Goal: Information Seeking & Learning: Learn about a topic

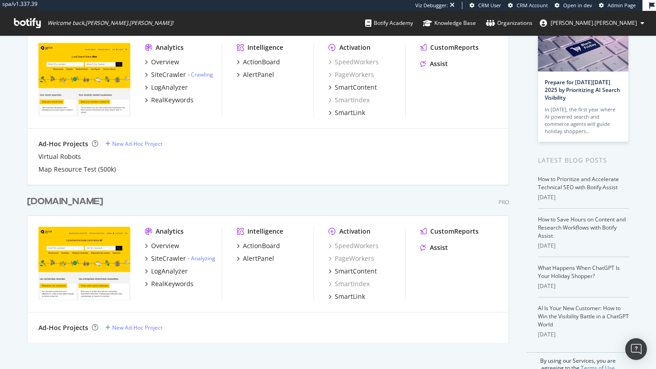
scroll to position [38, 0]
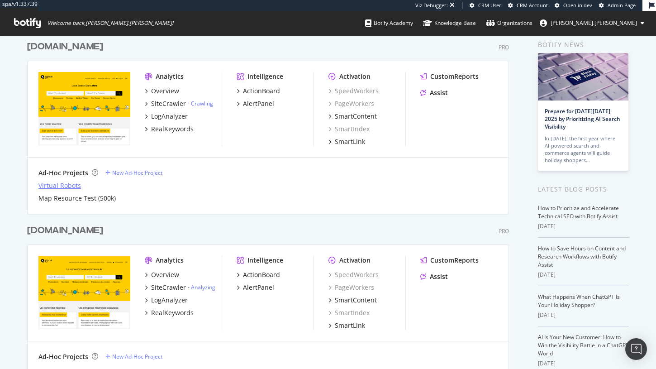
click at [59, 184] on div "Virtual Robots" at bounding box center [59, 185] width 43 height 9
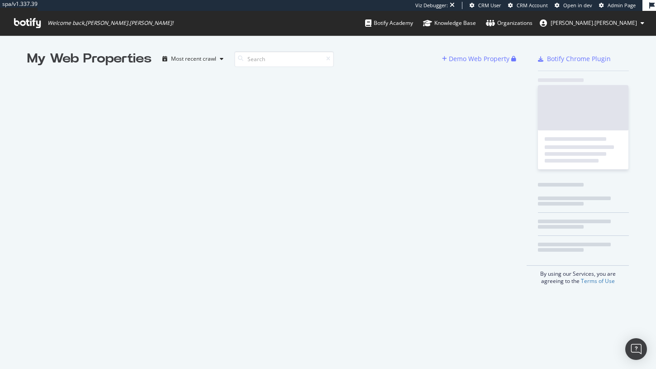
scroll to position [369, 656]
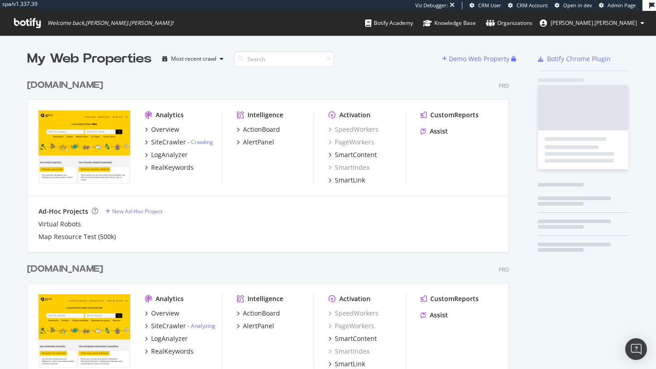
scroll to position [342, 489]
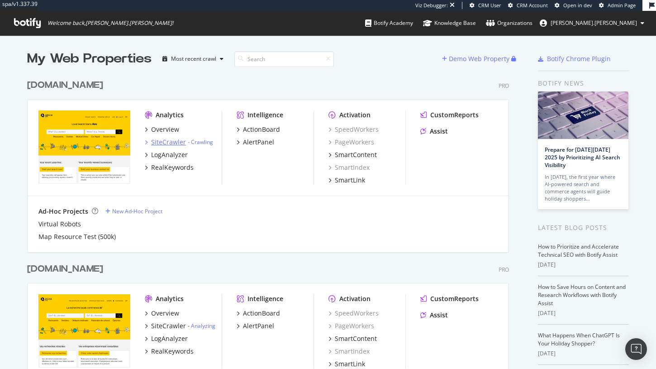
click at [178, 142] on div "SiteCrawler" at bounding box center [168, 142] width 35 height 9
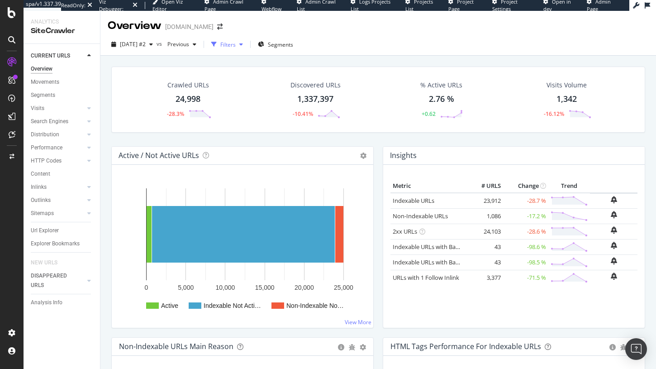
click at [247, 49] on div "Filters" at bounding box center [227, 45] width 39 height 14
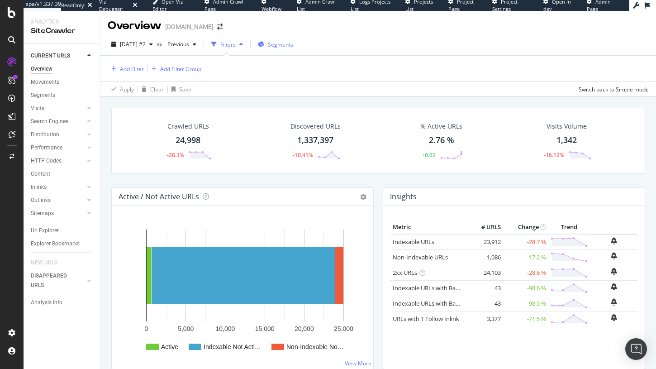
click at [290, 38] on div "Segments" at bounding box center [275, 45] width 35 height 14
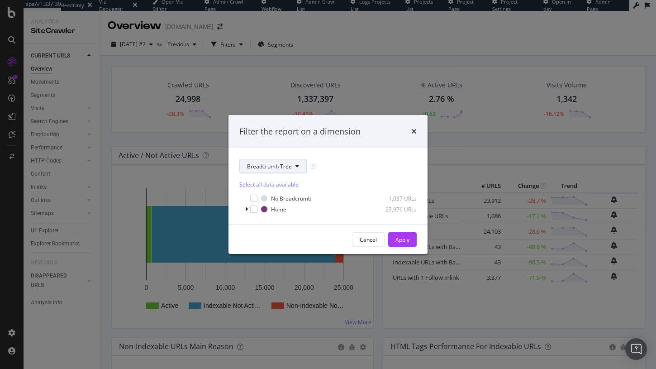
click at [263, 167] on span "Breadcrumb Tree" at bounding box center [269, 166] width 45 height 8
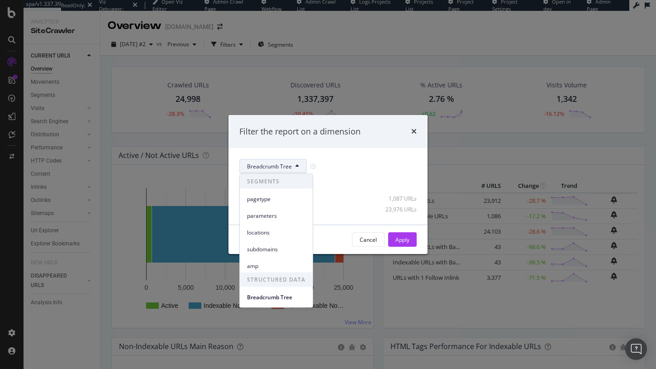
click at [372, 148] on div "Breadcrumb Tree Select all data available No Breadcrumb 1,087 URLs Home 23,976 …" at bounding box center [328, 186] width 199 height 76
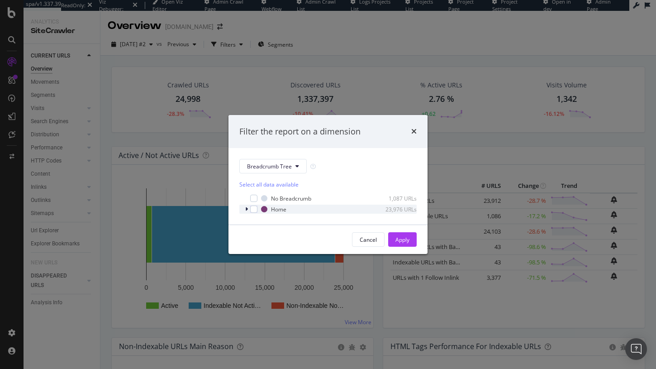
click at [244, 210] on div "Home 23,976 URLs" at bounding box center [327, 209] width 177 height 9
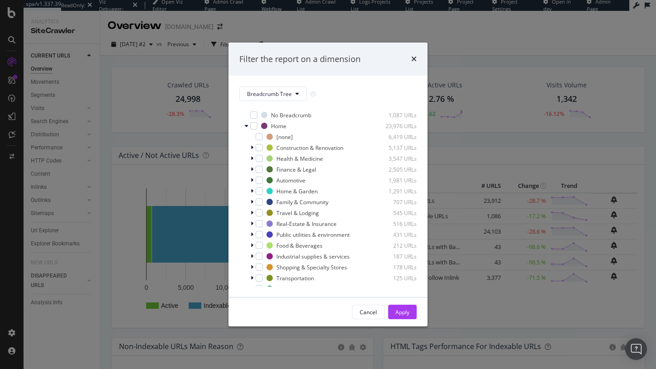
scroll to position [29, 0]
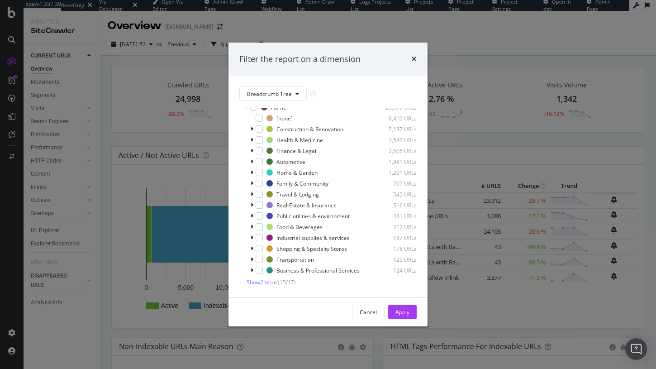
click at [270, 282] on span "Show 2 more" at bounding box center [262, 282] width 30 height 8
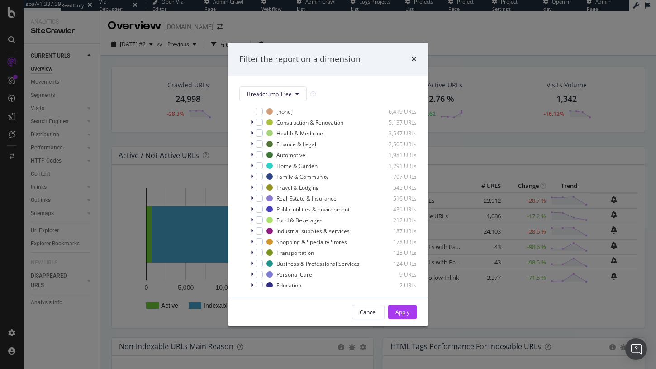
scroll to position [40, 0]
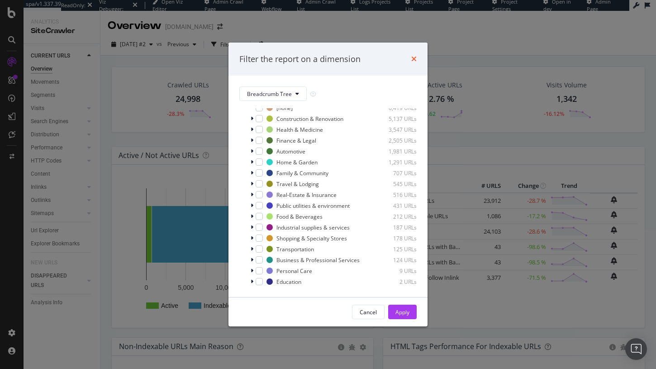
click at [415, 61] on icon "times" at bounding box center [413, 58] width 5 height 7
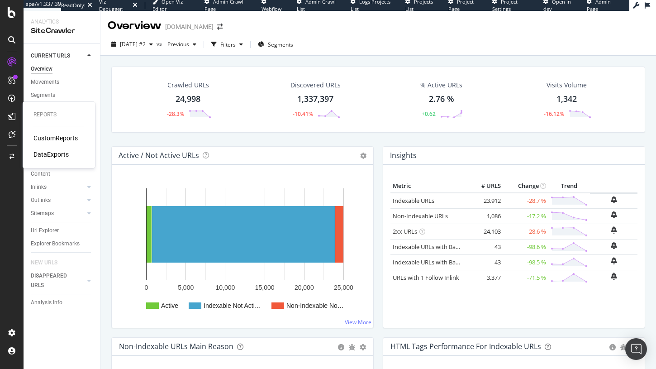
click at [42, 134] on div "CustomReports" at bounding box center [55, 138] width 44 height 9
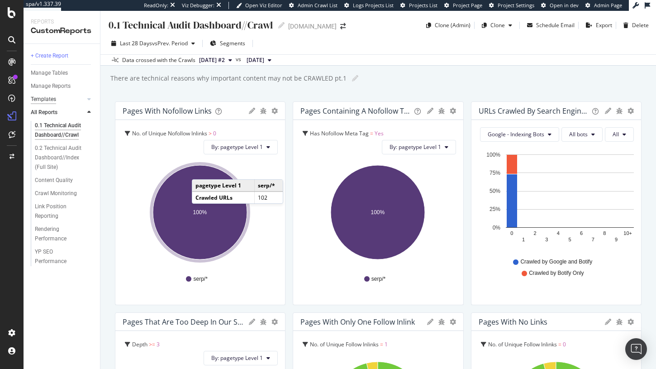
click at [52, 99] on div "Templates" at bounding box center [43, 100] width 25 height 10
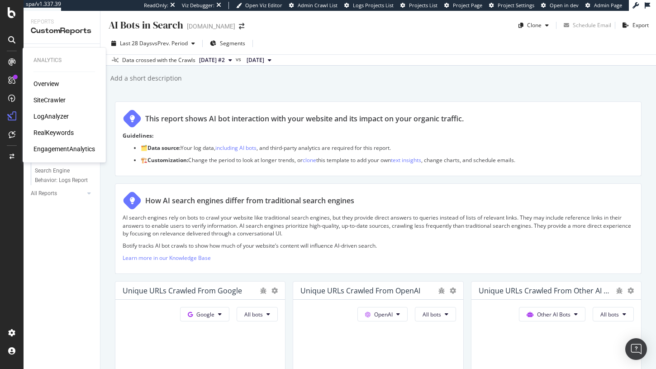
click at [52, 147] on div "EngagementAnalytics" at bounding box center [64, 148] width 62 height 9
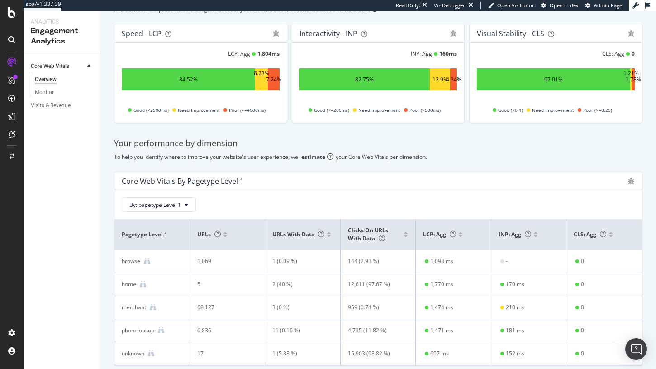
scroll to position [83, 0]
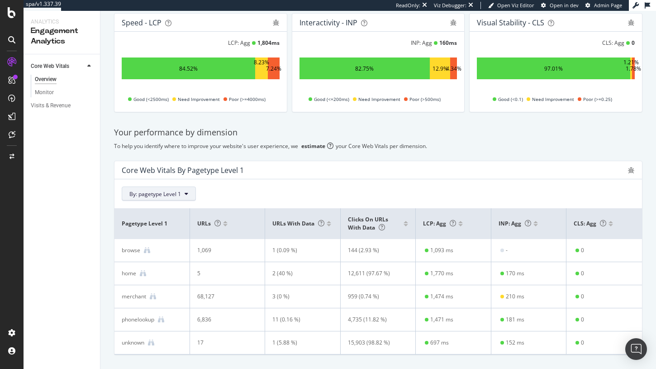
click at [170, 188] on button "By: pagetype Level 1" at bounding box center [159, 193] width 74 height 14
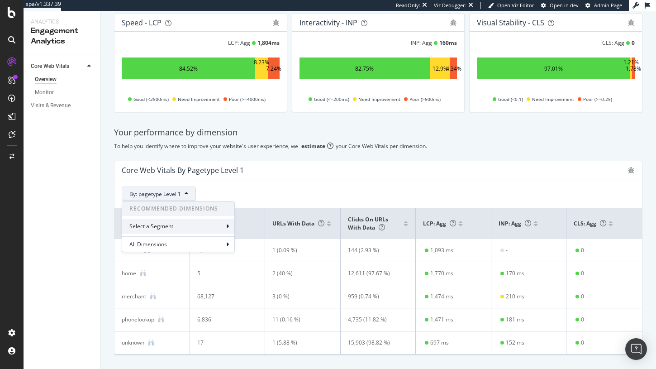
click at [176, 231] on div "Select a Segment" at bounding box center [178, 226] width 112 height 15
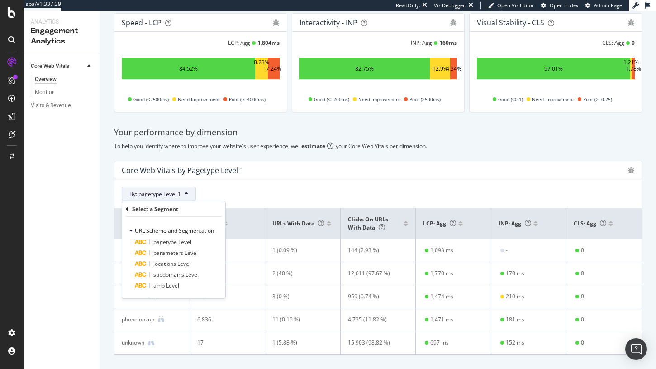
click at [266, 169] on div "Core Web Vitals By pagetype Level 1" at bounding box center [372, 170] width 501 height 9
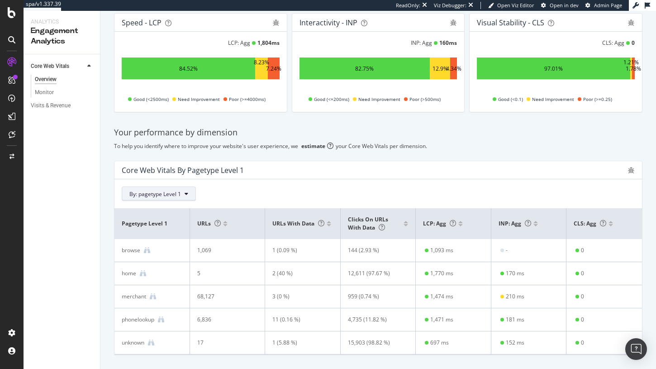
click at [172, 191] on span "By: pagetype Level 1" at bounding box center [155, 194] width 52 height 8
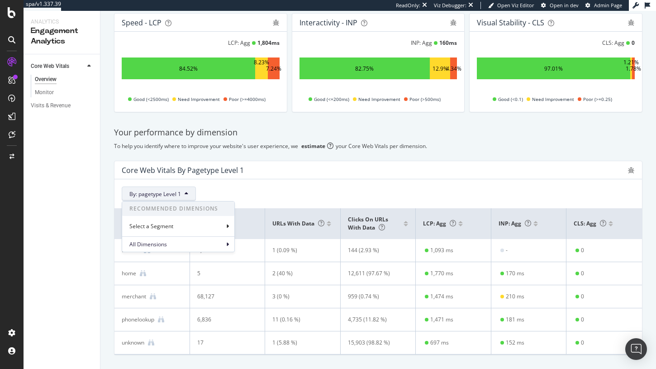
click at [168, 253] on div "browse" at bounding box center [152, 250] width 61 height 8
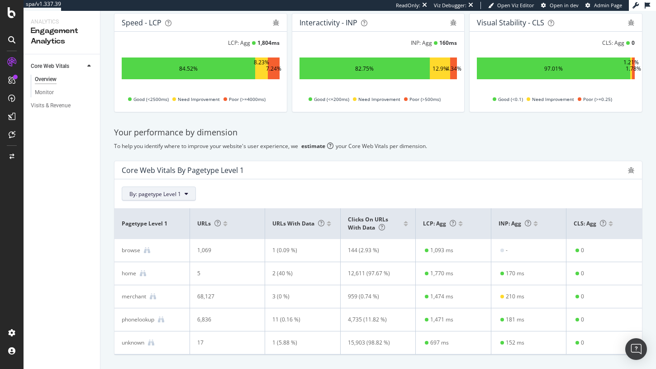
click at [167, 195] on span "By: pagetype Level 1" at bounding box center [155, 194] width 52 height 8
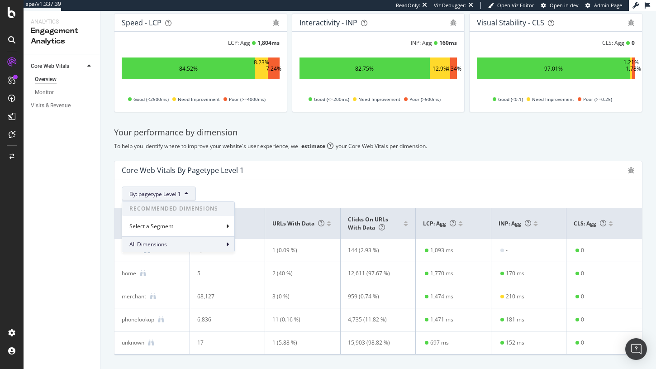
click at [166, 243] on span "All Dimensions" at bounding box center [148, 244] width 38 height 8
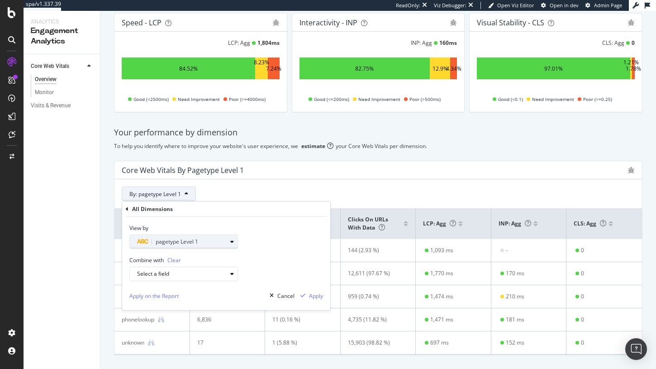
click at [196, 244] on span "pagetype Level 1" at bounding box center [177, 242] width 43 height 8
click at [298, 241] on div "View by pagetype Level 1" at bounding box center [226, 233] width 208 height 32
click at [183, 269] on div "Select a field" at bounding box center [187, 273] width 100 height 13
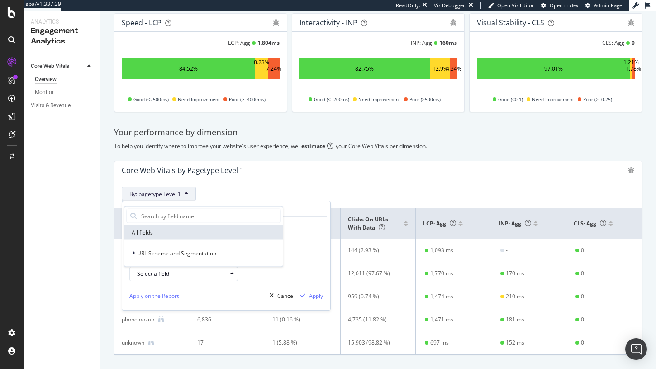
click at [190, 205] on div "All Dimensions" at bounding box center [226, 208] width 201 height 15
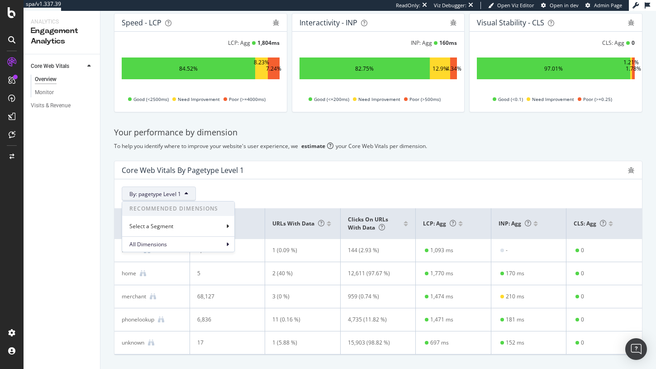
click at [353, 162] on div "Core Web Vitals By pagetype Level 1" at bounding box center [378, 170] width 528 height 18
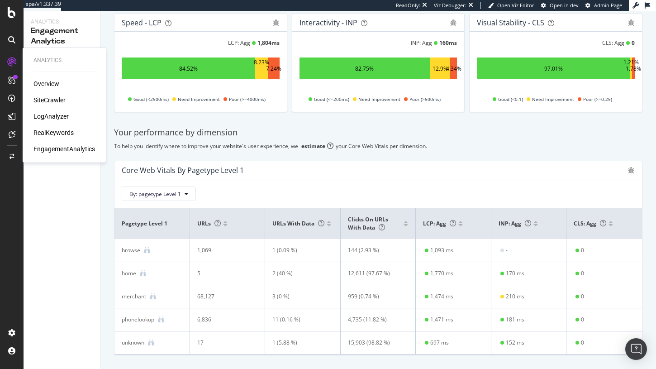
click at [58, 104] on div "SiteCrawler" at bounding box center [49, 99] width 32 height 9
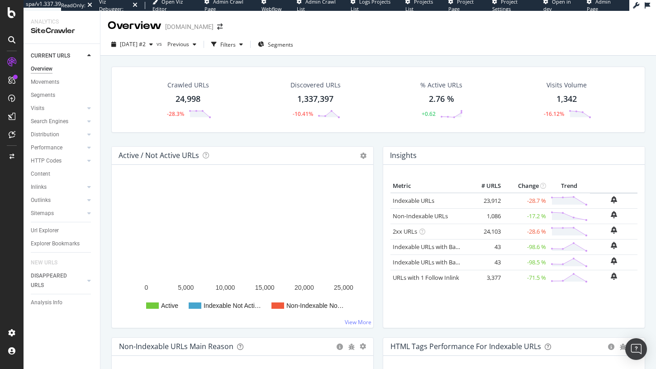
scroll to position [7, 0]
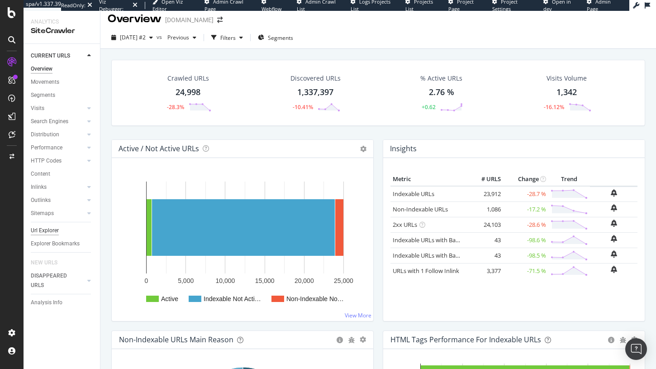
click at [49, 227] on div "Url Explorer" at bounding box center [45, 231] width 28 height 10
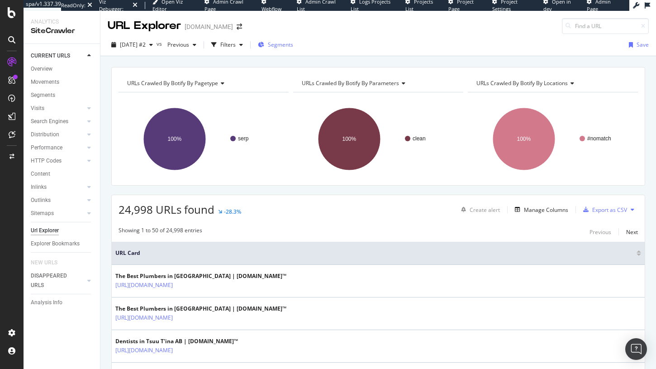
click at [293, 44] on span "Segments" at bounding box center [280, 45] width 25 height 8
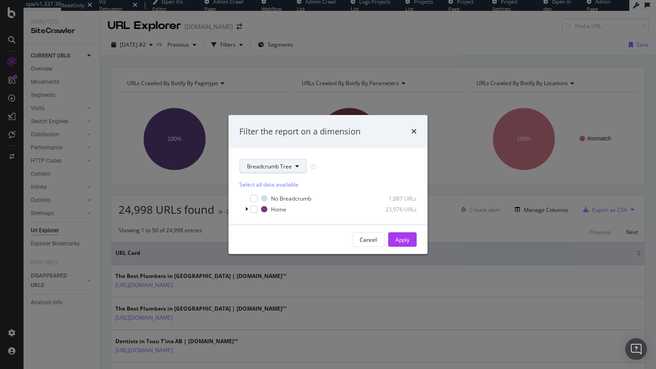
click at [273, 162] on button "Breadcrumb Tree" at bounding box center [272, 166] width 67 height 14
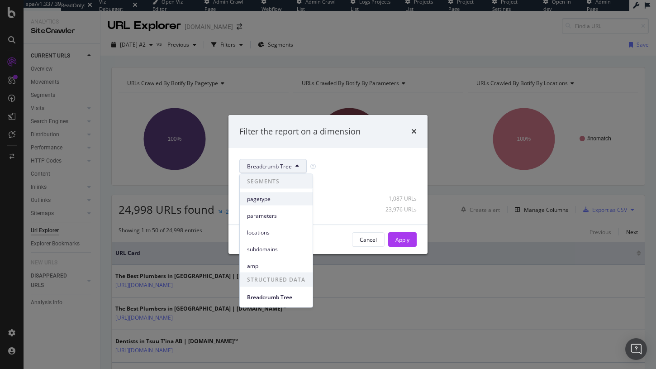
click at [281, 199] on span "pagetype" at bounding box center [276, 199] width 58 height 8
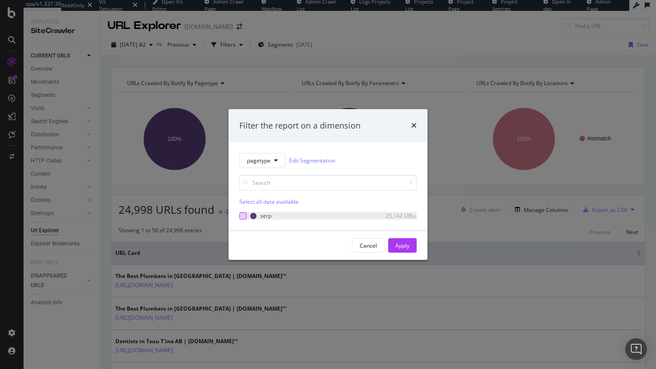
click at [241, 216] on div "modal" at bounding box center [242, 215] width 7 height 7
click at [411, 242] on button "Apply" at bounding box center [402, 245] width 29 height 14
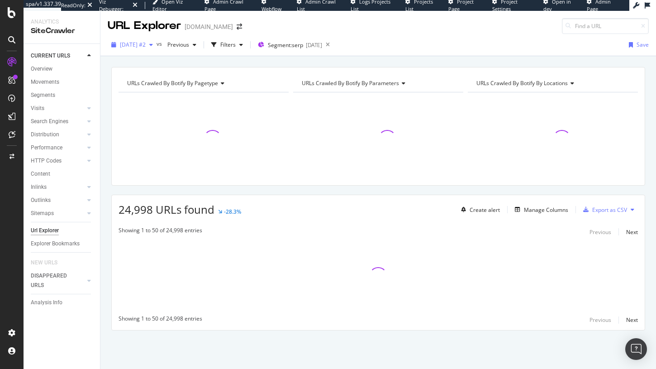
click at [141, 42] on span "[DATE] #2" at bounding box center [133, 45] width 26 height 8
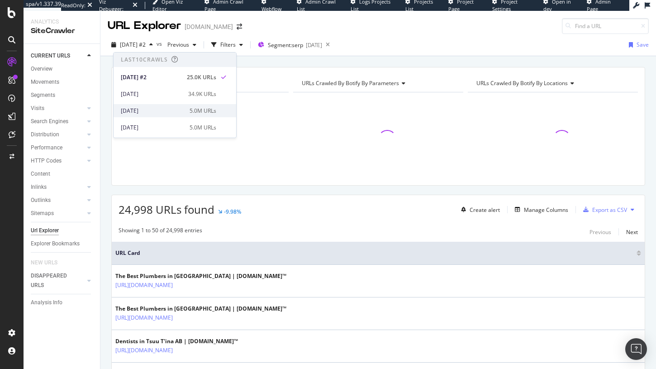
click at [176, 109] on div "[DATE]" at bounding box center [152, 111] width 63 height 8
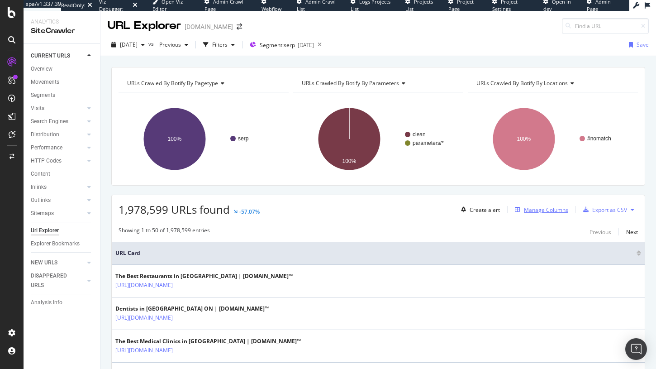
click at [524, 209] on div "button" at bounding box center [517, 209] width 13 height 5
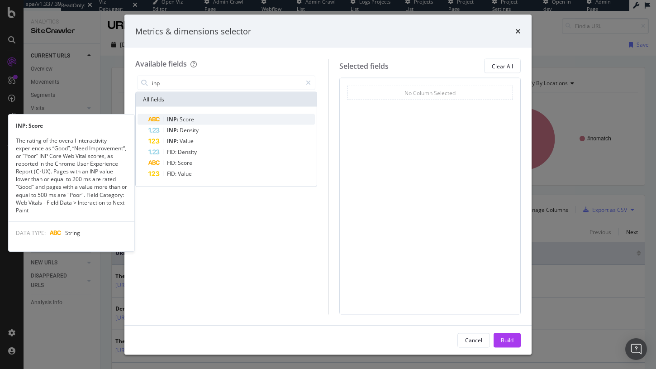
click at [180, 121] on span "Score" at bounding box center [187, 119] width 14 height 8
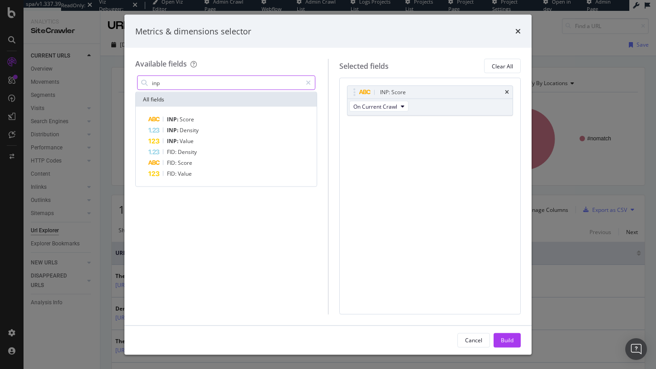
click at [179, 88] on input "inp" at bounding box center [226, 83] width 151 height 14
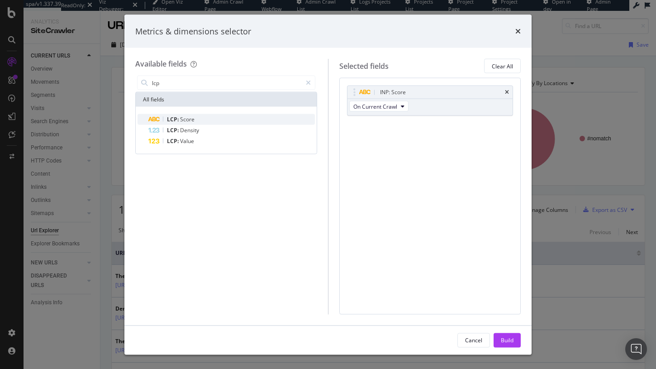
click at [175, 116] on span "LCP:" at bounding box center [173, 119] width 13 height 8
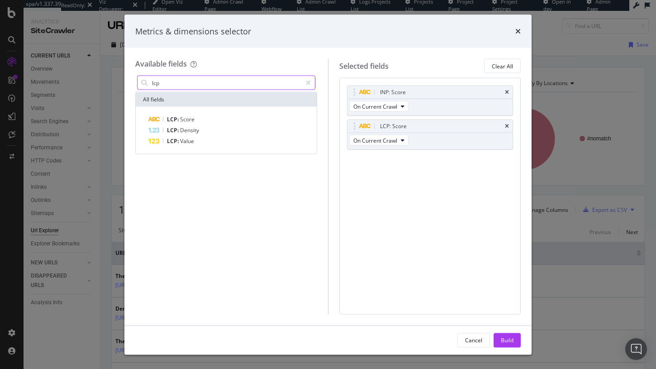
click at [178, 86] on input "lcp" at bounding box center [226, 83] width 151 height 14
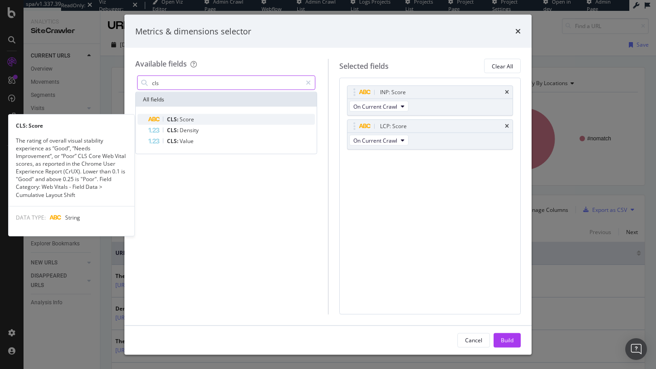
type input "cls"
click at [186, 119] on span "Score" at bounding box center [187, 119] width 14 height 8
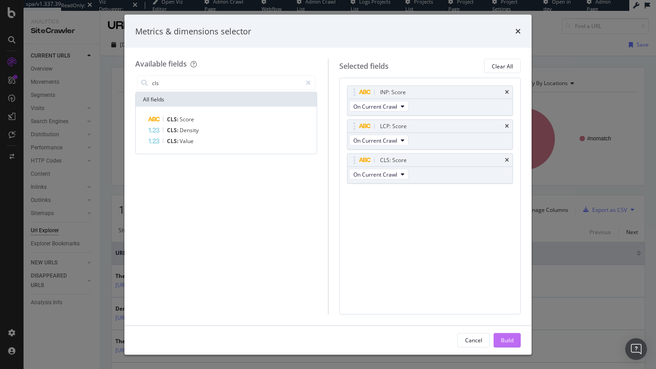
click at [509, 338] on div "Build" at bounding box center [507, 340] width 13 height 8
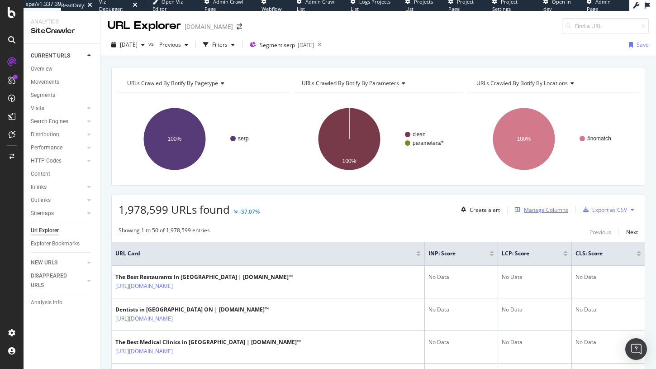
click at [536, 210] on div "Manage Columns" at bounding box center [546, 210] width 44 height 8
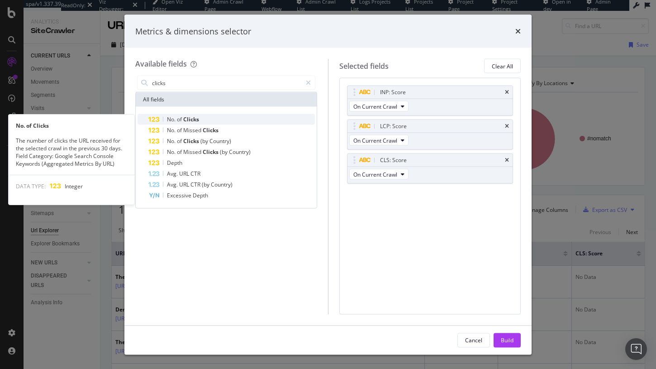
type input "clicks"
click at [195, 123] on div "No. of Clicks" at bounding box center [231, 119] width 167 height 11
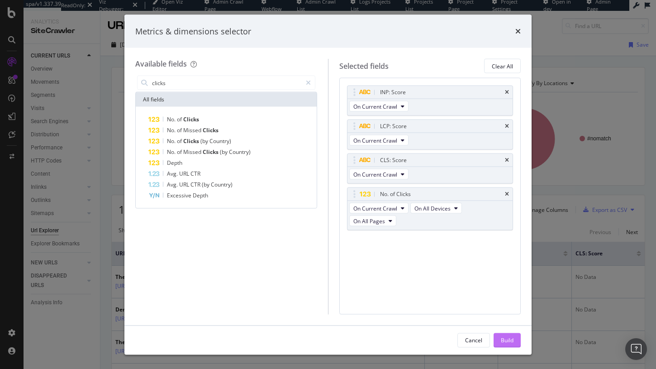
click at [501, 338] on div "Build" at bounding box center [507, 340] width 13 height 8
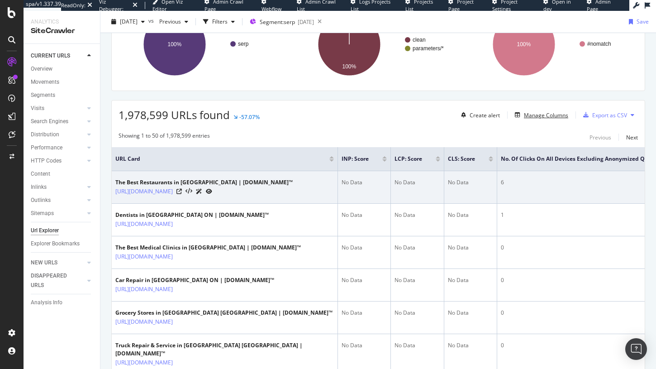
scroll to position [106, 0]
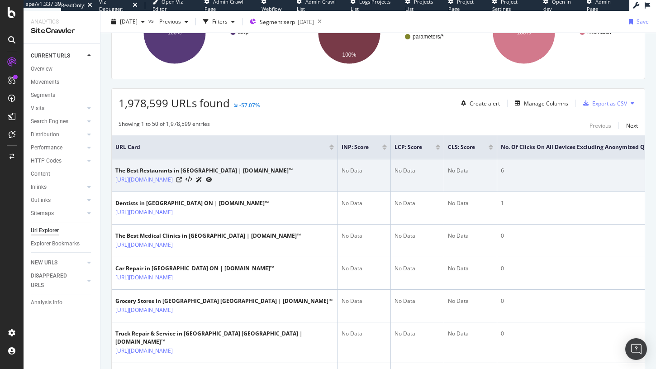
click at [503, 172] on div "6" at bounding box center [590, 171] width 179 height 8
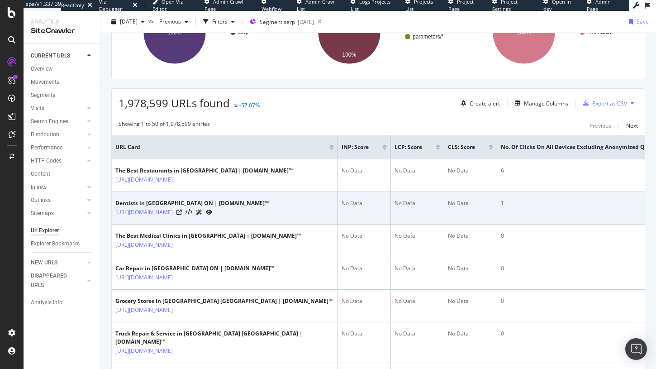
click at [503, 203] on div "1" at bounding box center [590, 203] width 179 height 8
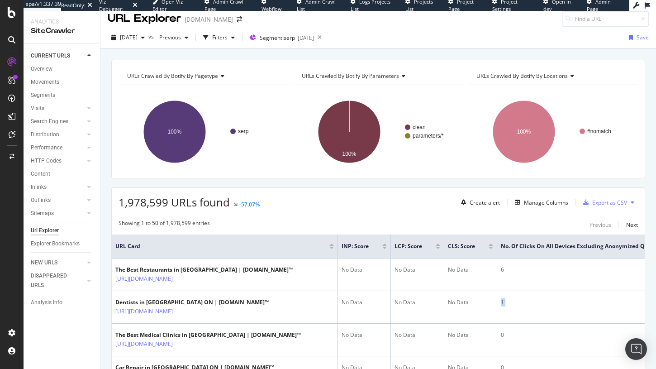
scroll to position [0, 37]
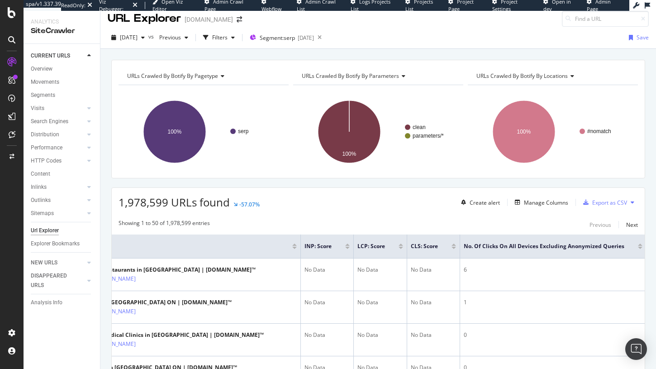
click at [639, 244] on div at bounding box center [640, 244] width 5 height 2
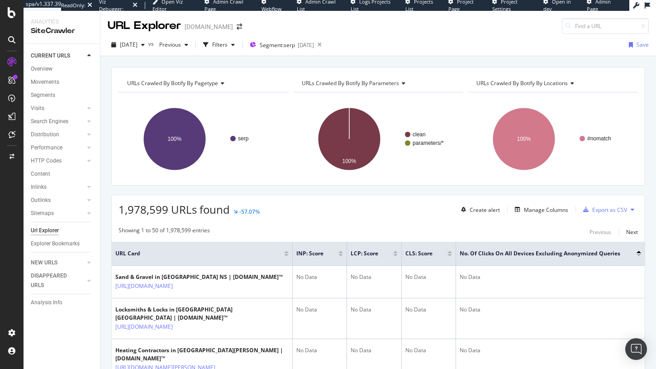
click at [639, 254] on div at bounding box center [639, 255] width 5 height 2
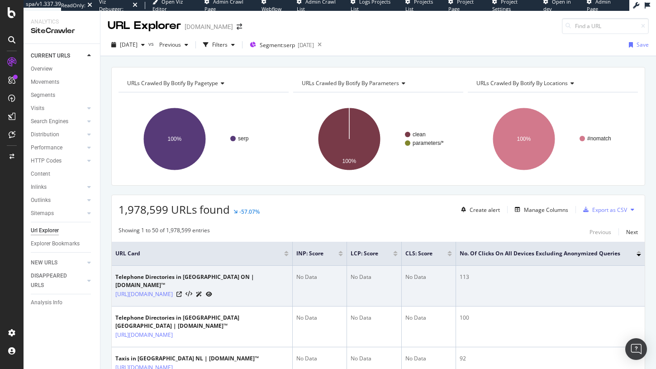
click at [466, 277] on div "113" at bounding box center [550, 277] width 181 height 8
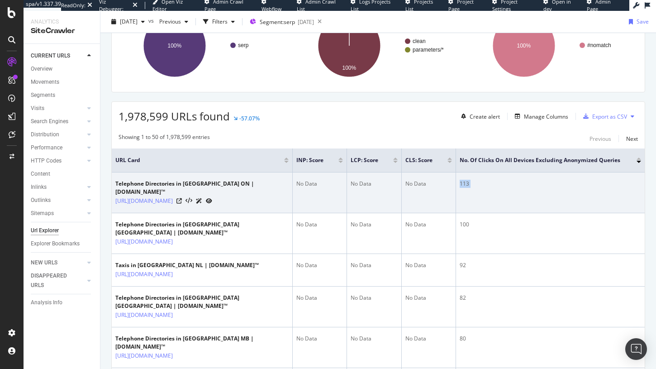
scroll to position [100, 0]
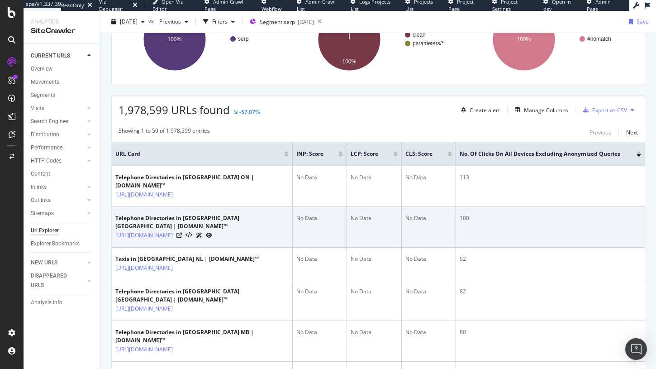
click at [466, 217] on div "100" at bounding box center [550, 218] width 181 height 8
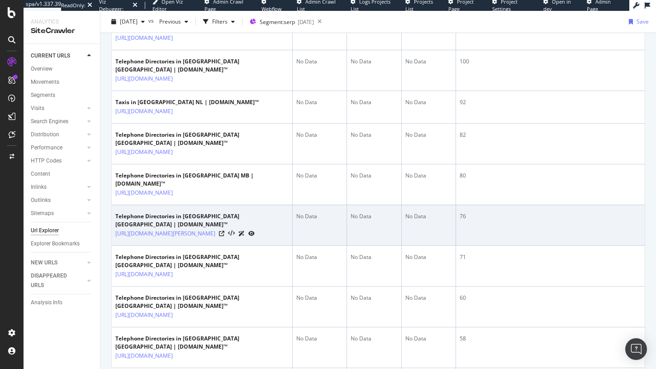
click at [463, 220] on div "76" at bounding box center [550, 216] width 181 height 8
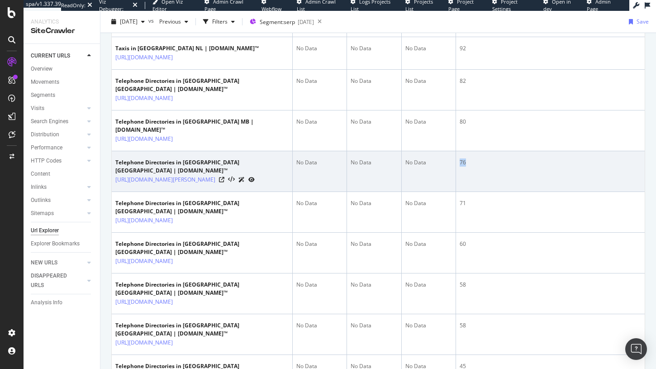
scroll to position [312, 0]
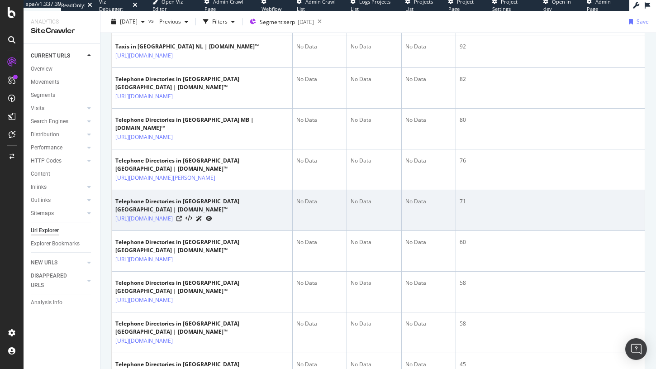
click at [463, 206] on td "71" at bounding box center [550, 210] width 189 height 41
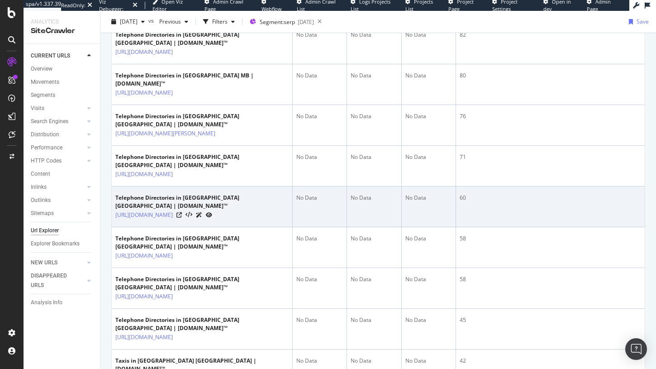
click at [461, 202] on div "60" at bounding box center [550, 198] width 181 height 8
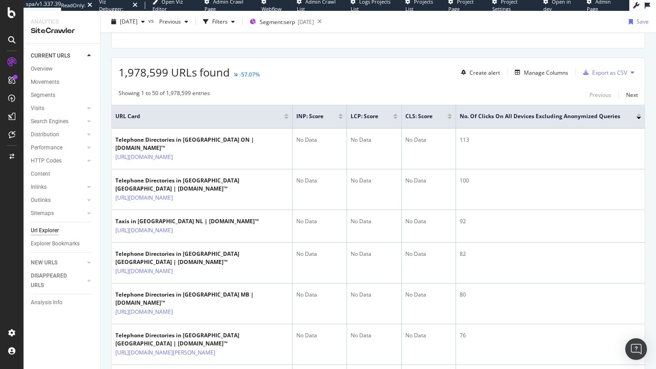
scroll to position [0, 0]
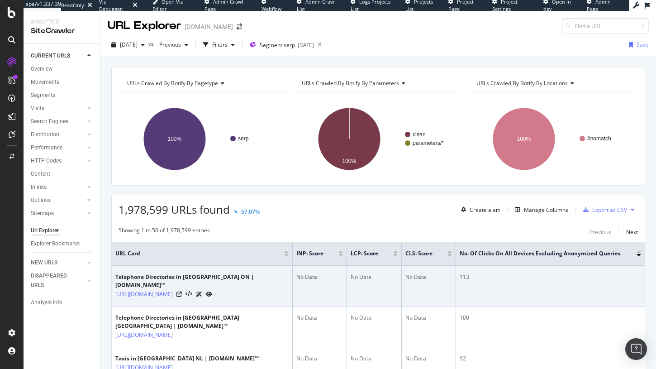
click at [462, 277] on div "113" at bounding box center [550, 277] width 181 height 8
click at [463, 277] on div "113" at bounding box center [550, 277] width 181 height 8
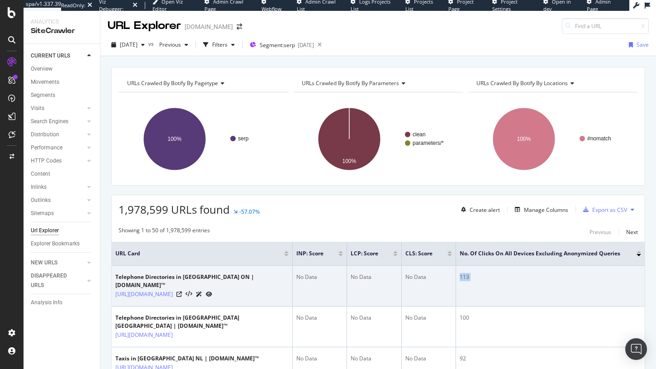
click at [463, 277] on div "113" at bounding box center [550, 277] width 181 height 8
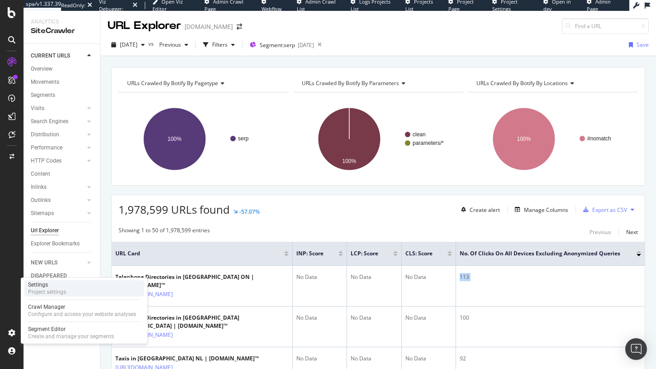
click at [57, 284] on div "Settings" at bounding box center [47, 284] width 38 height 7
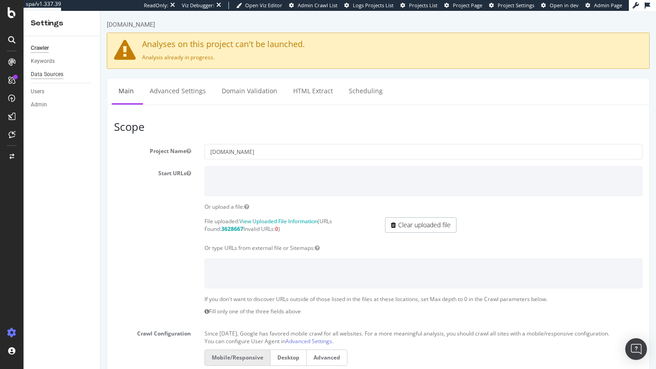
click at [51, 75] on div "Data Sources" at bounding box center [47, 75] width 33 height 10
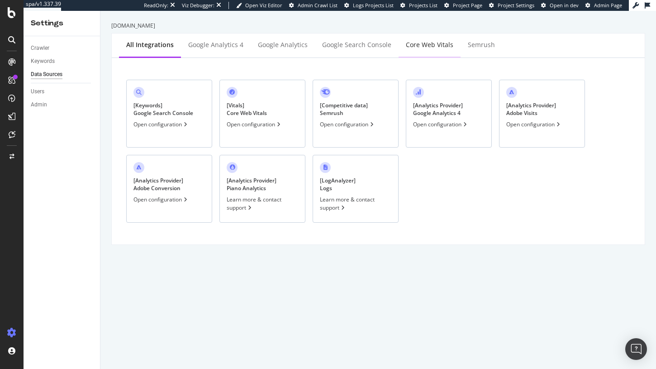
click at [433, 49] on div "Core Web Vitals" at bounding box center [430, 45] width 62 height 25
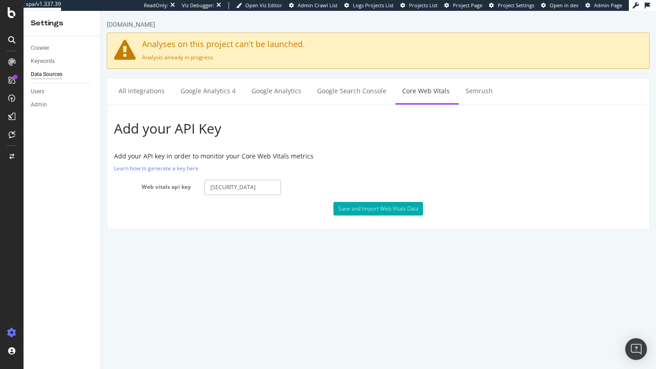
click at [249, 187] on input "[SECURITY_DATA]" at bounding box center [243, 187] width 77 height 15
click at [249, 189] on input "[SECURITY_DATA]" at bounding box center [243, 187] width 77 height 15
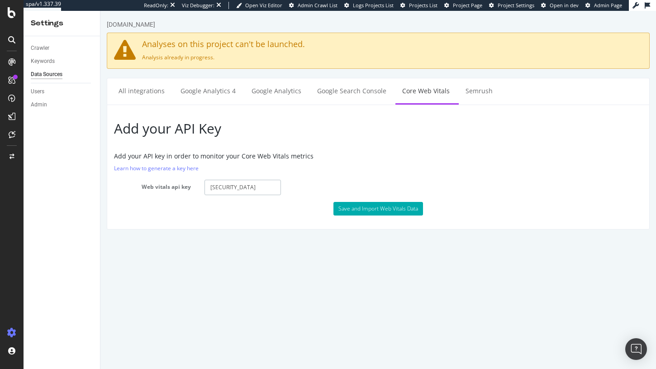
click at [249, 189] on input "[SECURITY_DATA]" at bounding box center [243, 187] width 77 height 15
click at [226, 149] on div "Add your API Key Add your API key in order to monitor your Core Web Vitals metr…" at bounding box center [378, 167] width 543 height 125
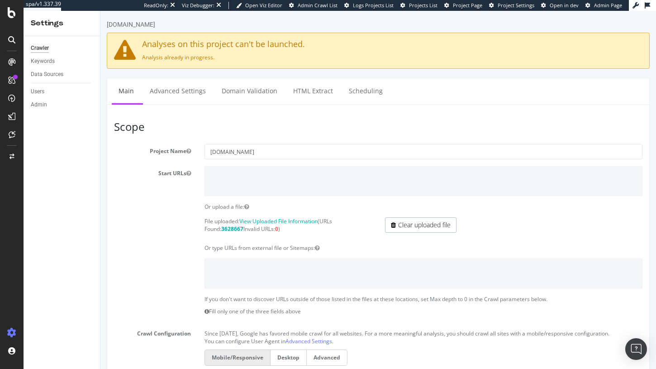
scroll to position [5, 0]
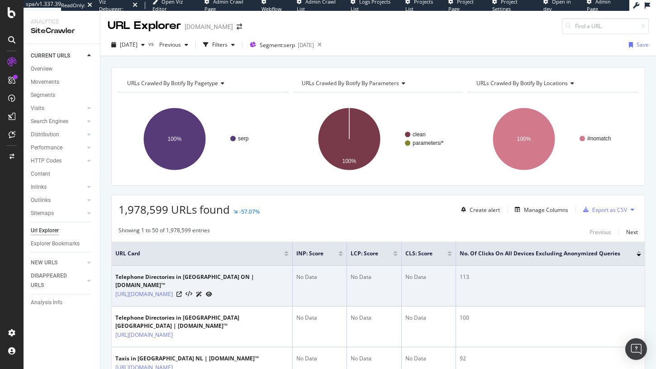
click at [464, 277] on div "113" at bounding box center [550, 277] width 181 height 8
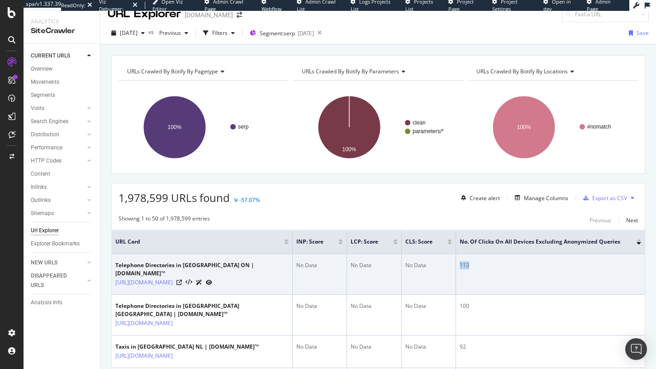
scroll to position [13, 0]
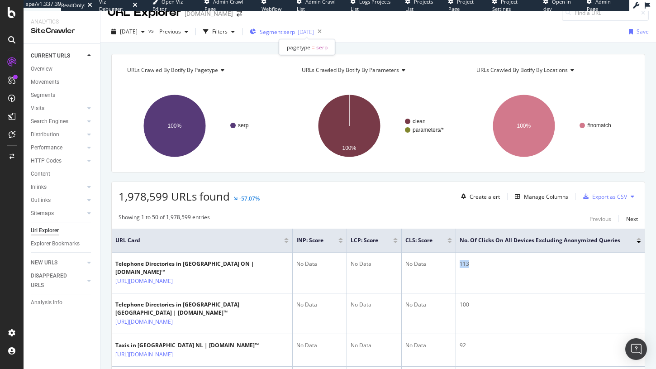
click at [295, 32] on span "Segment: serp" at bounding box center [277, 32] width 35 height 8
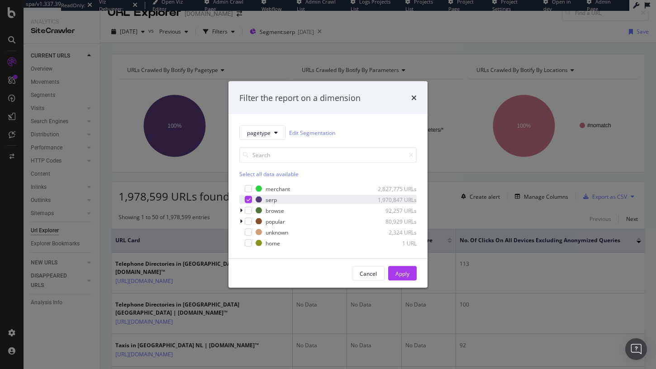
click at [248, 196] on div "modal" at bounding box center [248, 199] width 7 height 7
click at [244, 222] on div "modal" at bounding box center [241, 221] width 5 height 9
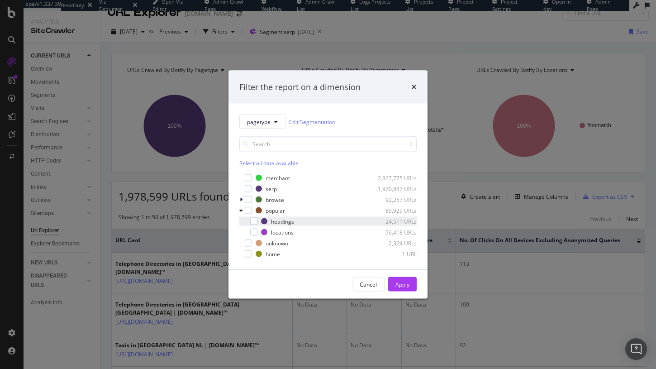
click at [258, 219] on div "headings 24,511 URLs" at bounding box center [327, 221] width 177 height 9
click at [404, 288] on div "Apply" at bounding box center [403, 284] width 14 height 14
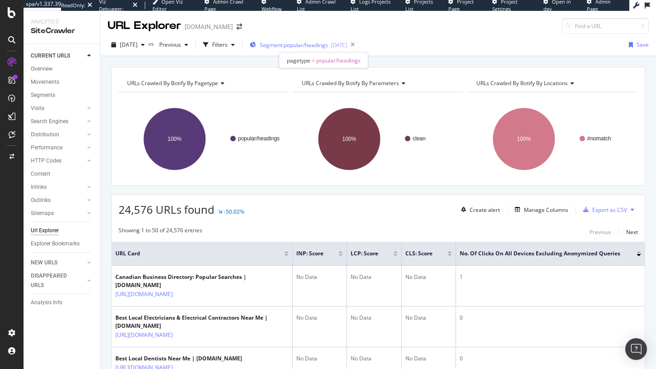
click at [301, 46] on span "Segment: popular/headings" at bounding box center [294, 45] width 68 height 8
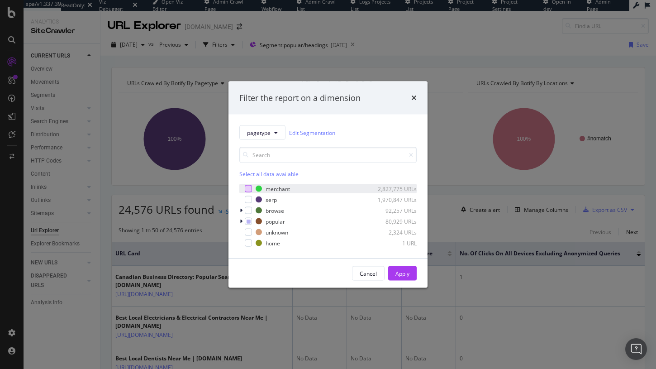
click at [251, 190] on div "modal" at bounding box center [248, 188] width 7 height 7
click at [251, 219] on div "modal" at bounding box center [248, 221] width 7 height 7
click at [253, 219] on div "popular 80,929 URLs" at bounding box center [327, 221] width 177 height 9
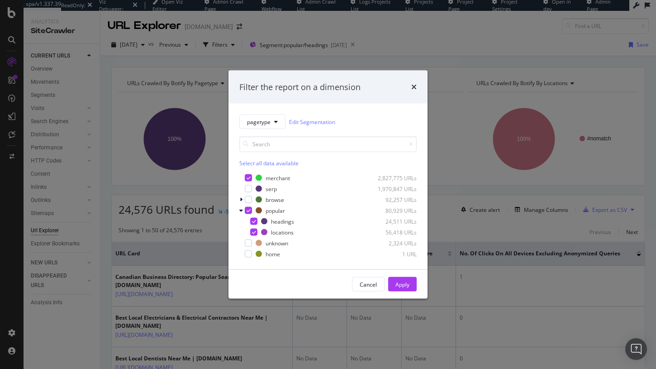
click at [253, 157] on div "Select all data available" at bounding box center [327, 151] width 177 height 31
click at [253, 161] on div "Select all data available" at bounding box center [327, 163] width 177 height 8
click at [408, 281] on div "Apply" at bounding box center [403, 284] width 14 height 8
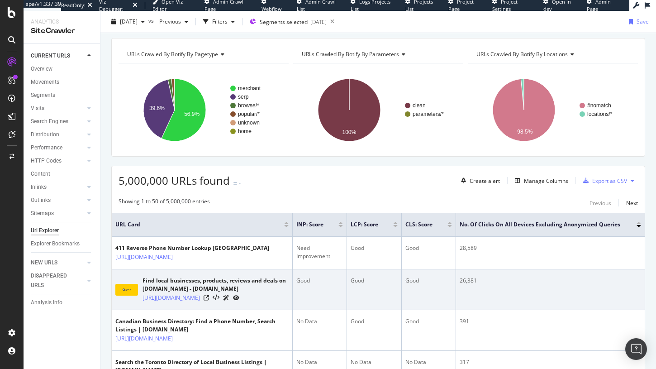
scroll to position [43, 0]
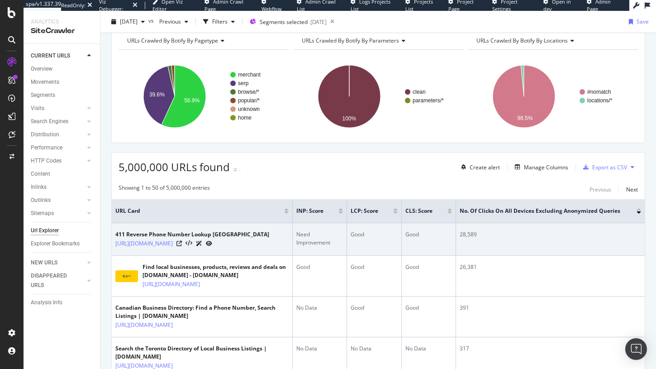
click at [467, 232] on div "28,589" at bounding box center [550, 234] width 181 height 8
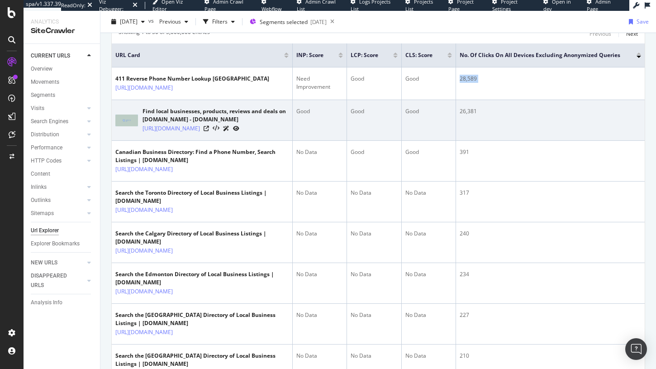
scroll to position [201, 0]
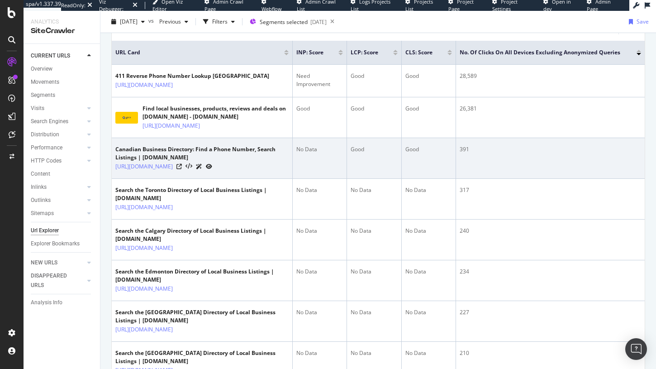
click at [466, 153] on div "391" at bounding box center [550, 149] width 181 height 8
click at [463, 147] on div "391" at bounding box center [550, 149] width 181 height 8
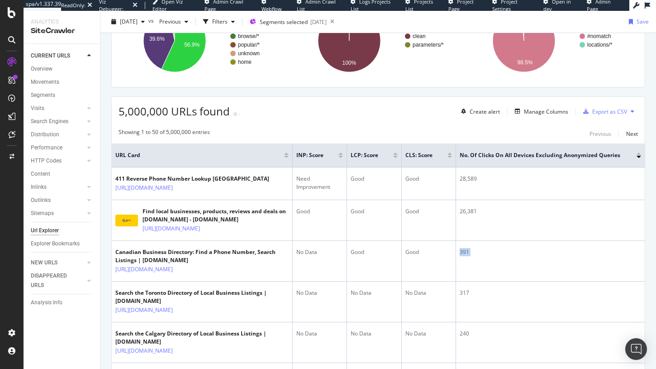
scroll to position [34, 0]
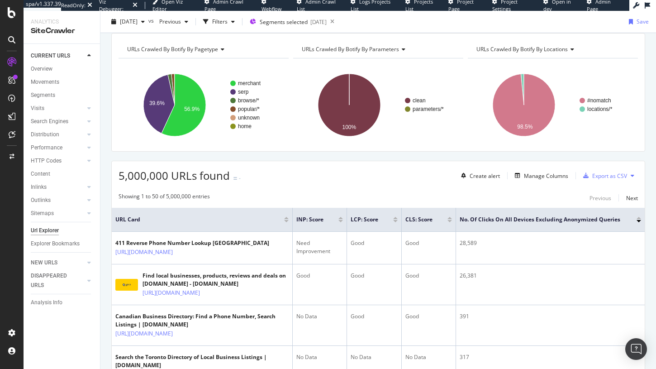
click at [638, 221] on div at bounding box center [639, 221] width 5 height 2
click at [638, 219] on div at bounding box center [639, 218] width 5 height 2
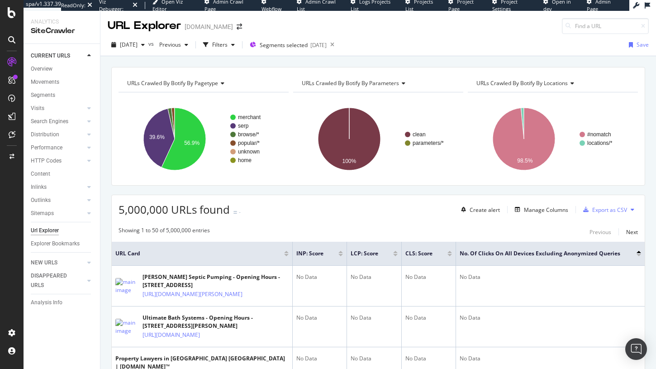
click at [639, 253] on div at bounding box center [639, 252] width 5 height 2
click at [639, 254] on div at bounding box center [639, 255] width 5 height 2
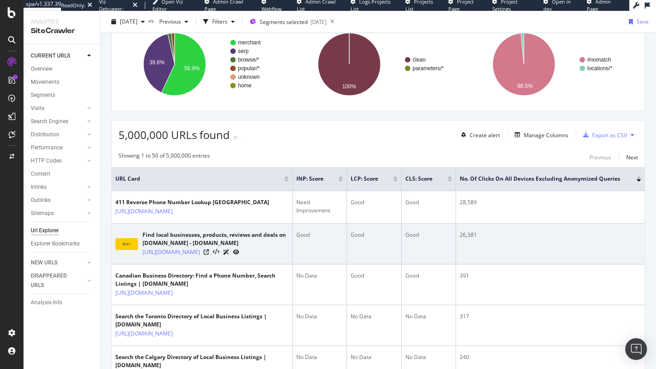
scroll to position [71, 0]
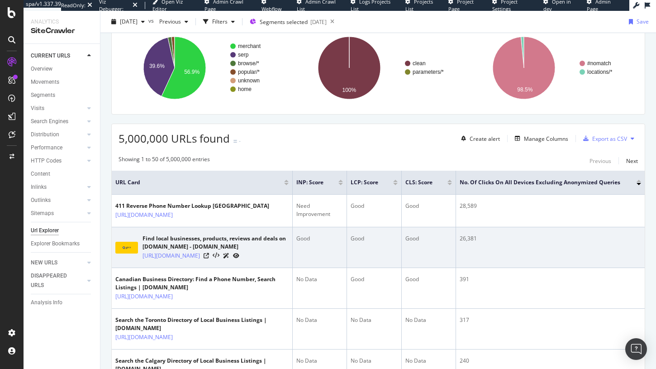
click at [469, 239] on div "26,381" at bounding box center [550, 238] width 181 height 8
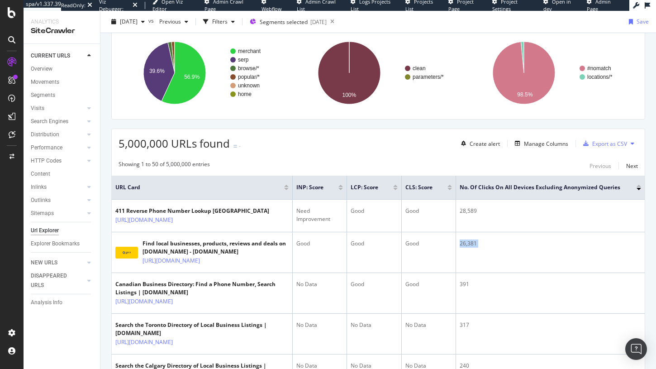
scroll to position [0, 0]
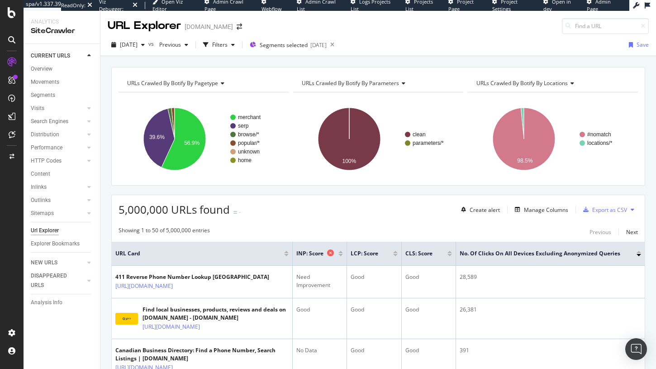
click at [302, 253] on span "INP: Score" at bounding box center [310, 253] width 29 height 8
